Goal: Transaction & Acquisition: Purchase product/service

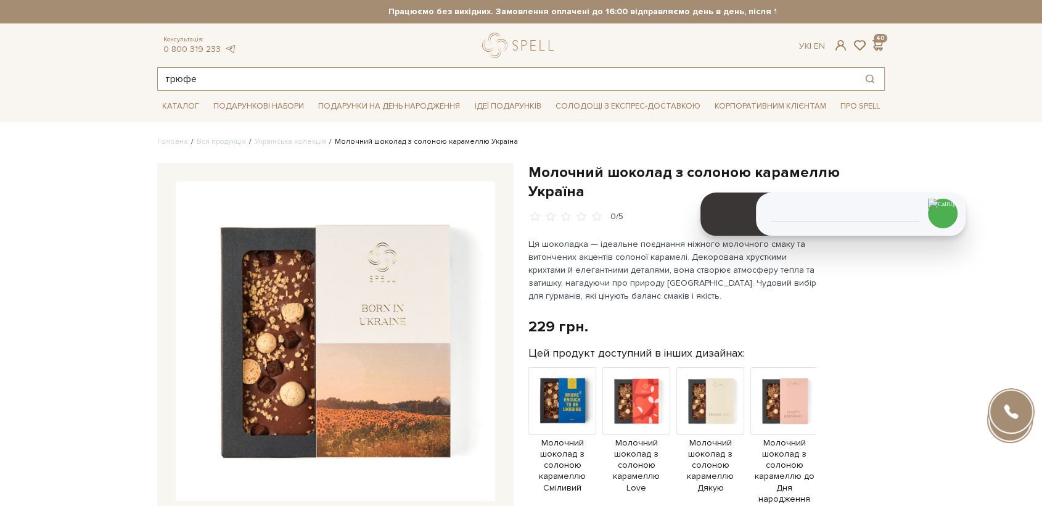
click at [255, 88] on input "трюфе" at bounding box center [507, 79] width 698 height 22
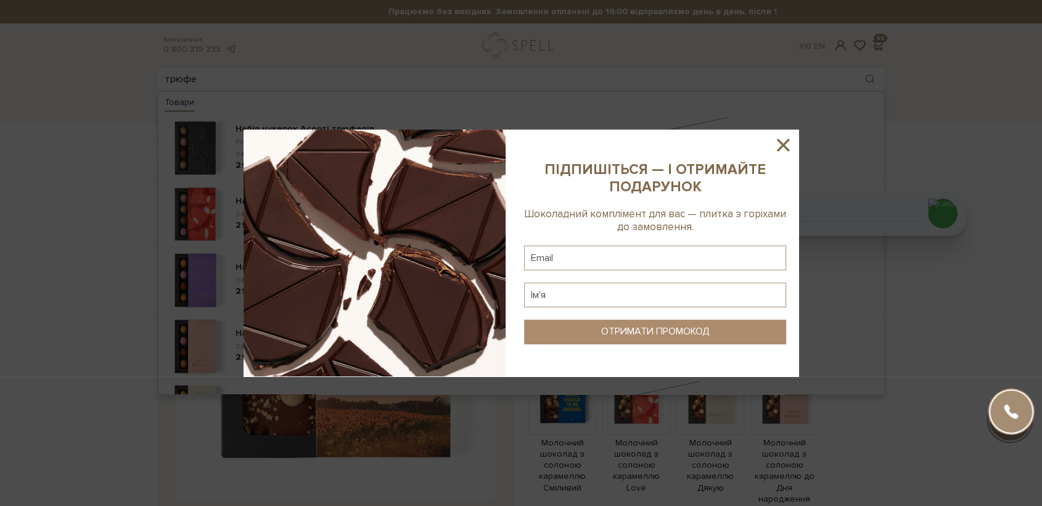
drag, startPoint x: 231, startPoint y: 86, endPoint x: 129, endPoint y: 82, distance: 101.2
click at [129, 82] on div at bounding box center [521, 253] width 1042 height 506
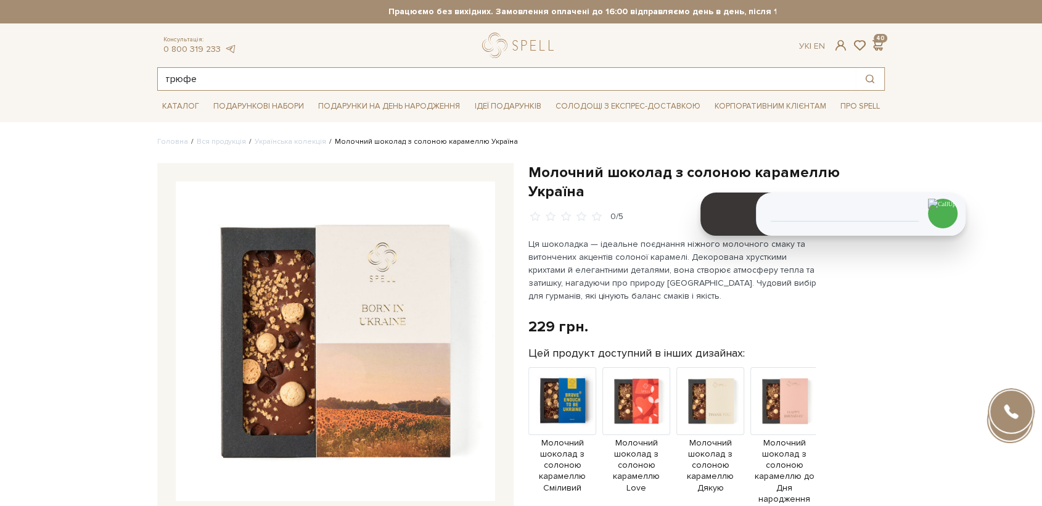
drag, startPoint x: 211, startPoint y: 76, endPoint x: 157, endPoint y: 80, distance: 53.8
click at [158, 80] on input "трюфе" at bounding box center [507, 79] width 698 height 22
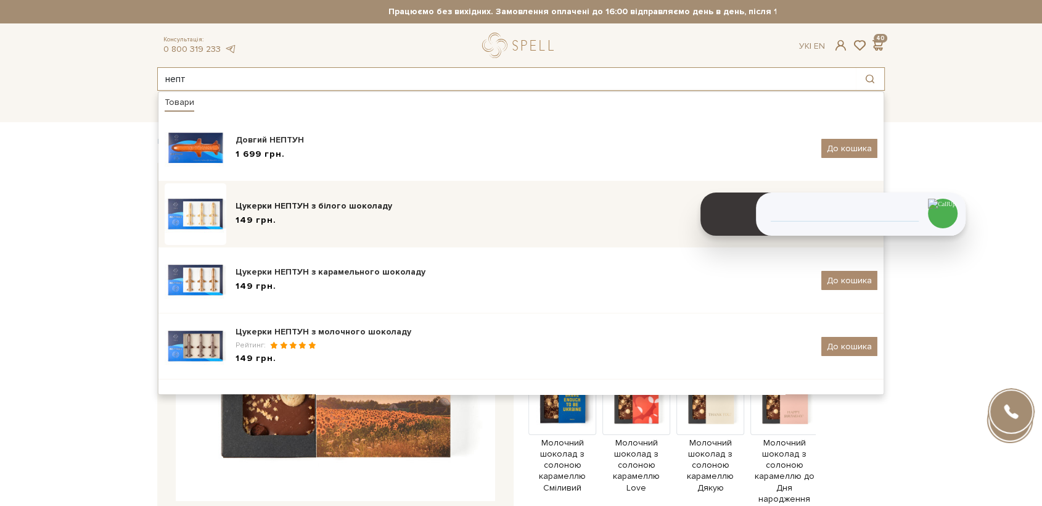
type input "непт"
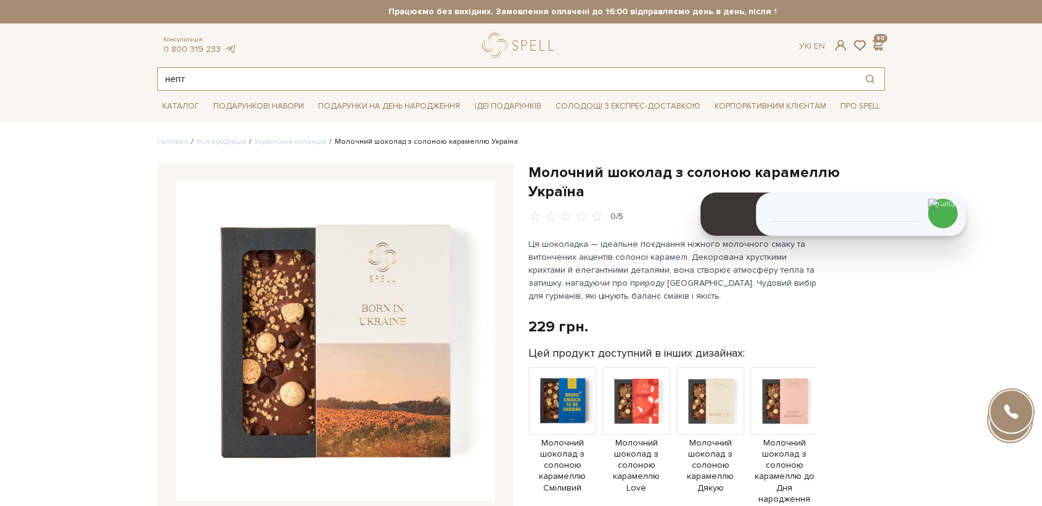
click at [221, 80] on input "непт" at bounding box center [507, 79] width 698 height 22
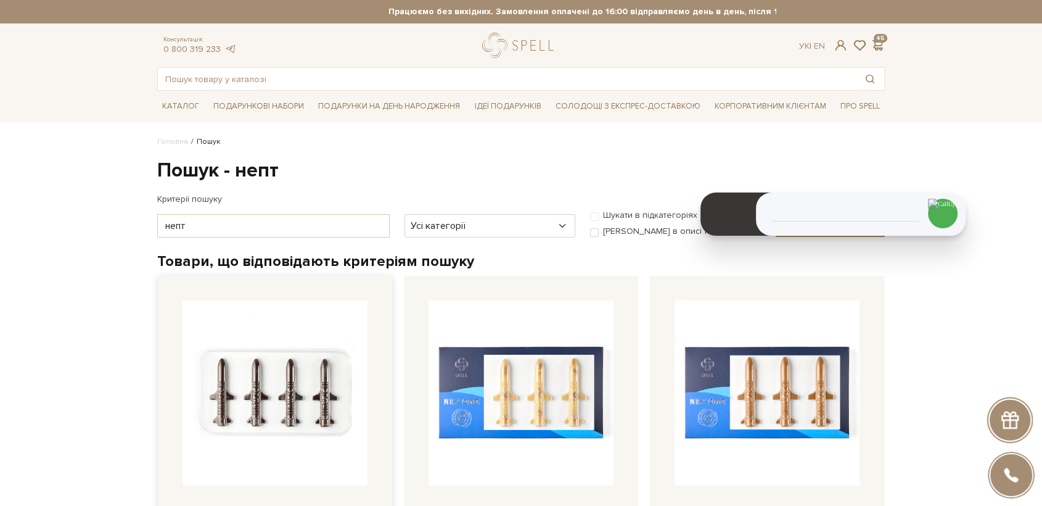
click at [319, 399] on img at bounding box center [275, 392] width 185 height 185
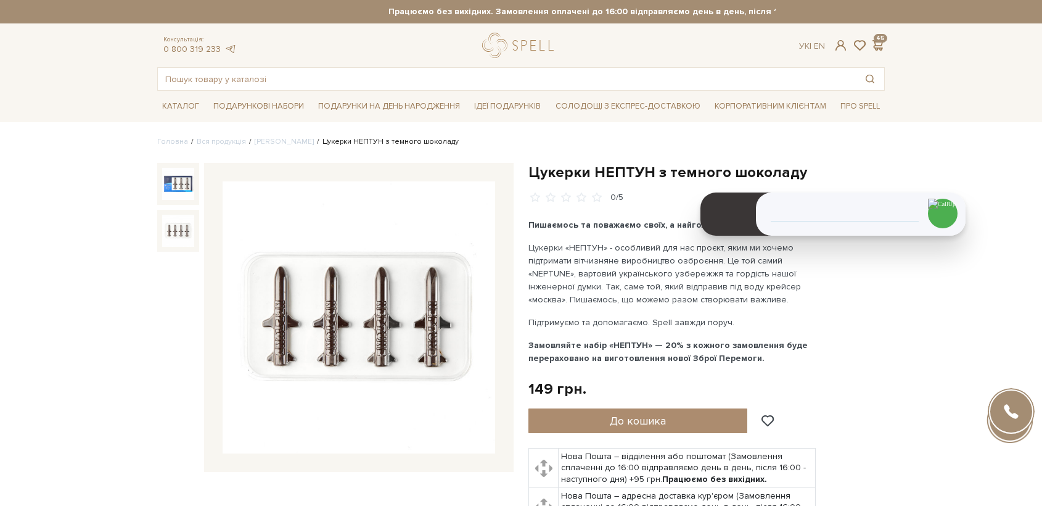
click at [179, 224] on img at bounding box center [178, 231] width 32 height 32
